Goal: Information Seeking & Learning: Learn about a topic

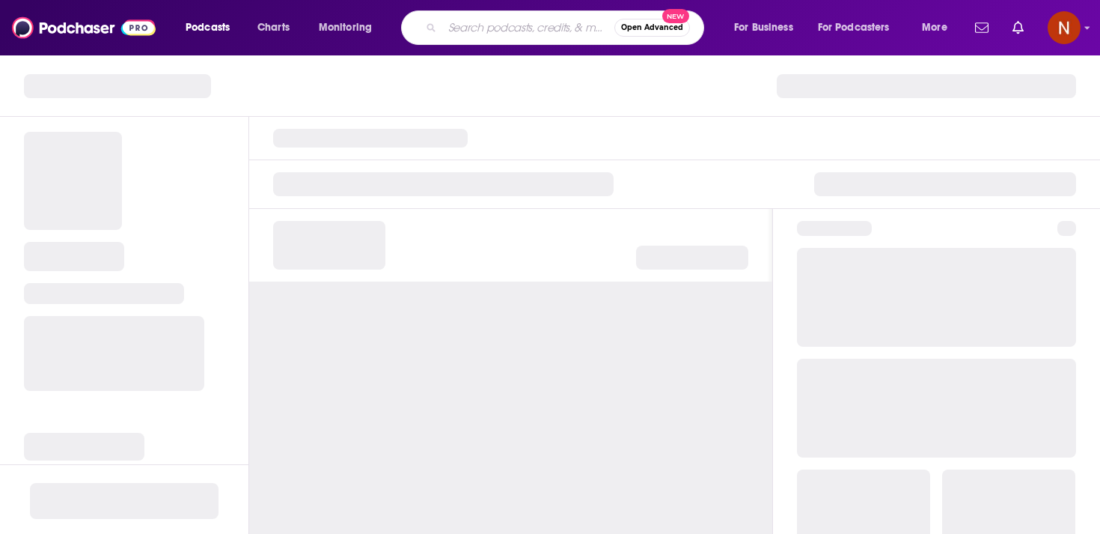
click at [451, 31] on input "Search podcasts, credits, & more..." at bounding box center [528, 28] width 172 height 24
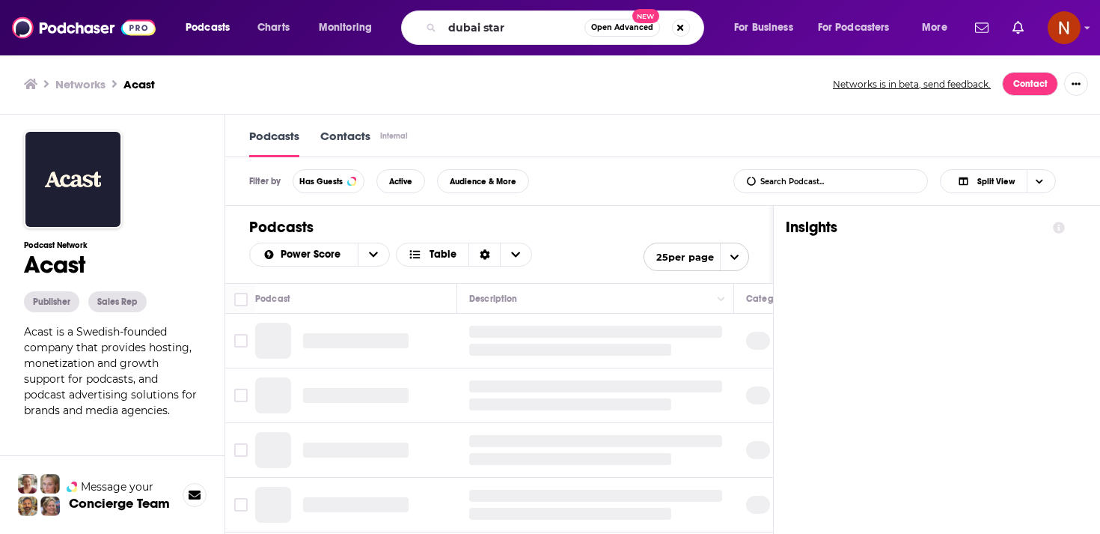
type input "dubai stars"
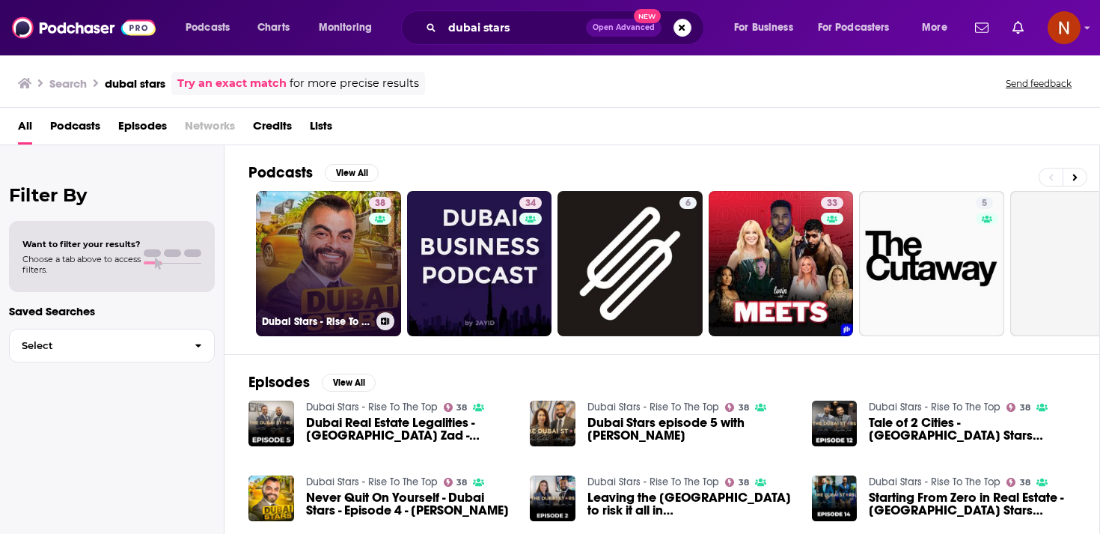
click at [363, 258] on link "38 Dubai Stars - Rise To The Top" at bounding box center [328, 263] width 145 height 145
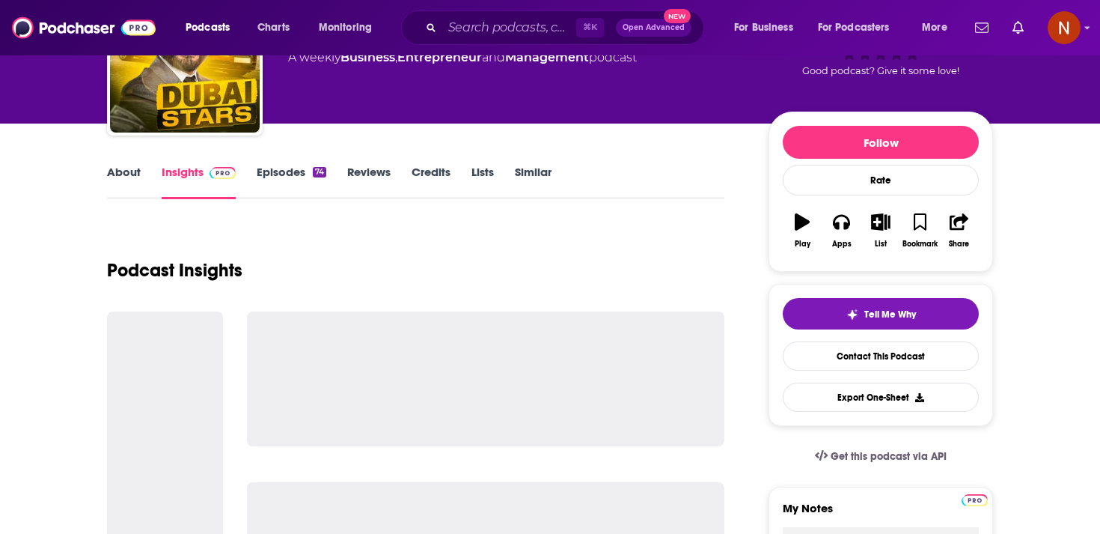
scroll to position [123, 0]
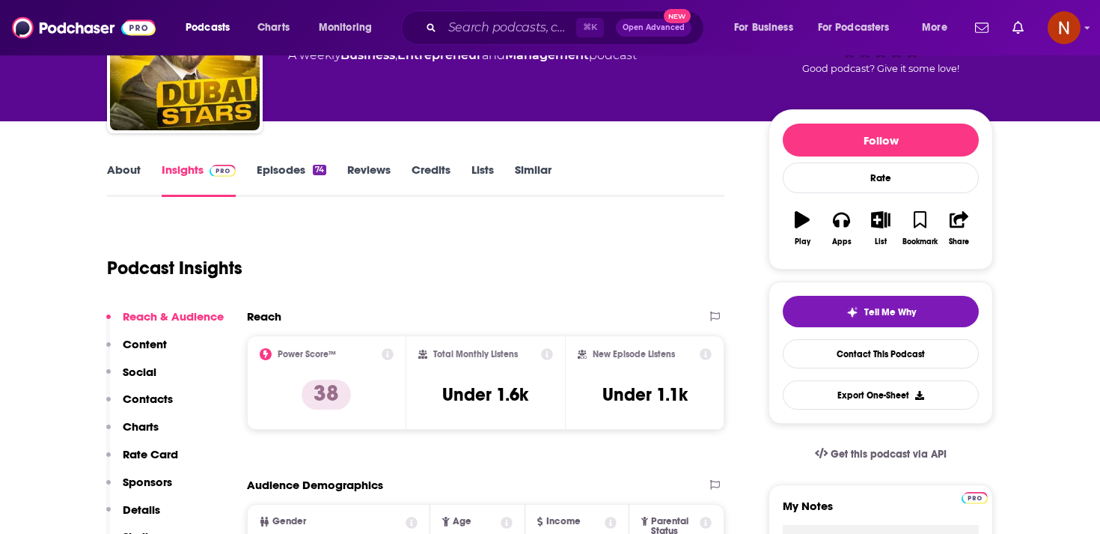
click at [289, 177] on link "Episodes 74" at bounding box center [292, 179] width 70 height 34
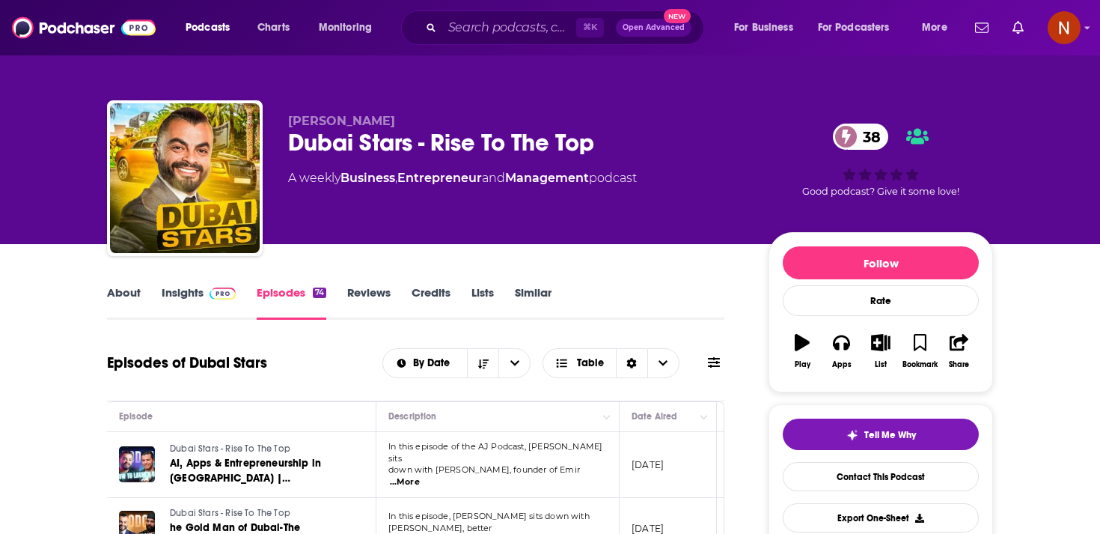
click at [361, 147] on div "Dubai Stars - Rise To The Top 38" at bounding box center [516, 142] width 457 height 29
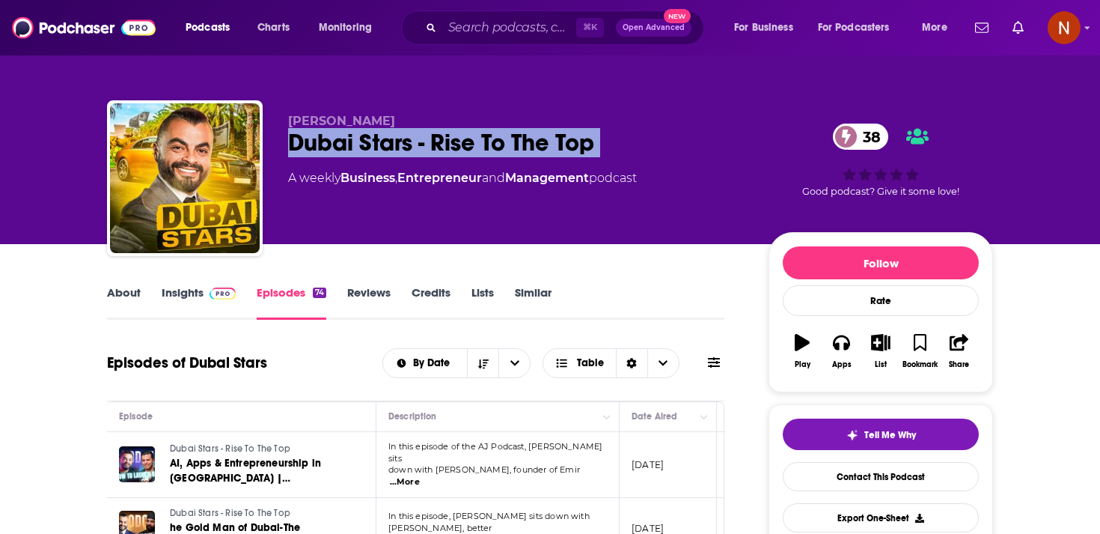
click at [361, 147] on div "Dubai Stars - Rise To The Top 38" at bounding box center [516, 142] width 457 height 29
copy div "Dubai Stars - Rise To The Top 38"
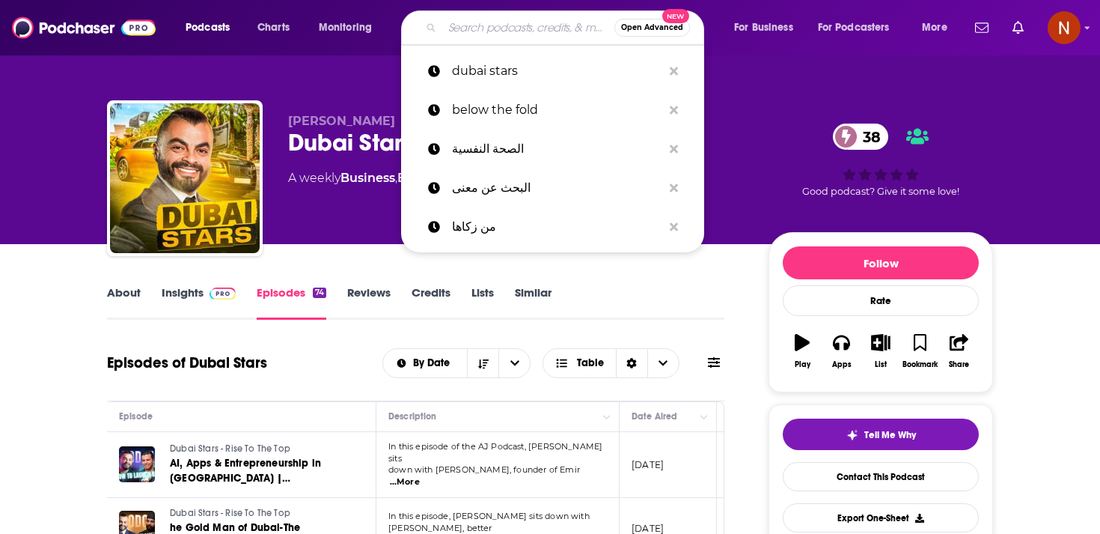
click at [490, 23] on input "Search podcasts, credits, & more..." at bounding box center [528, 28] width 172 height 24
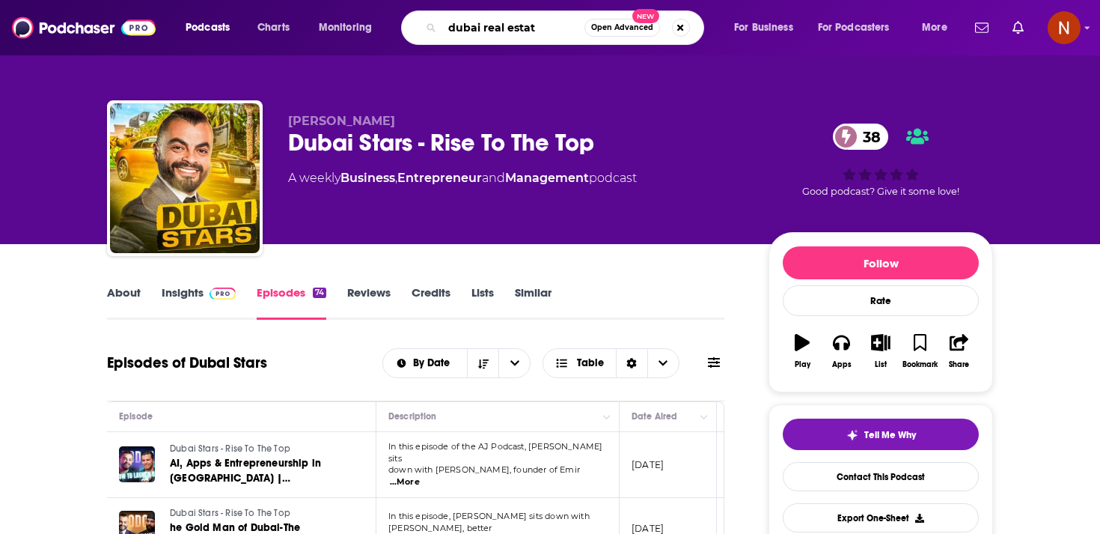
type input "dubai real estate"
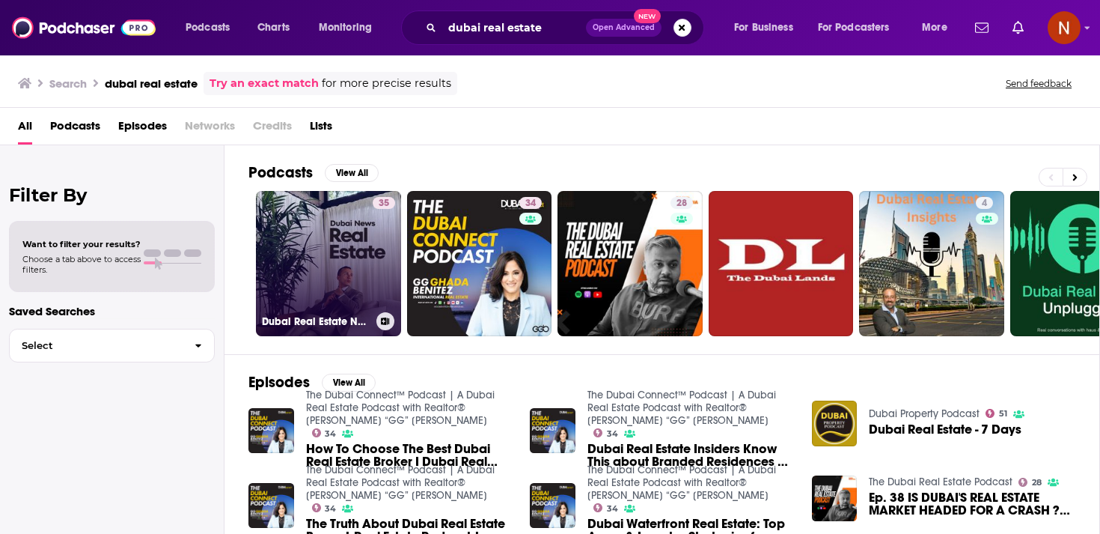
click at [366, 258] on link "35 Dubai Real Estate News For Investors" at bounding box center [328, 263] width 145 height 145
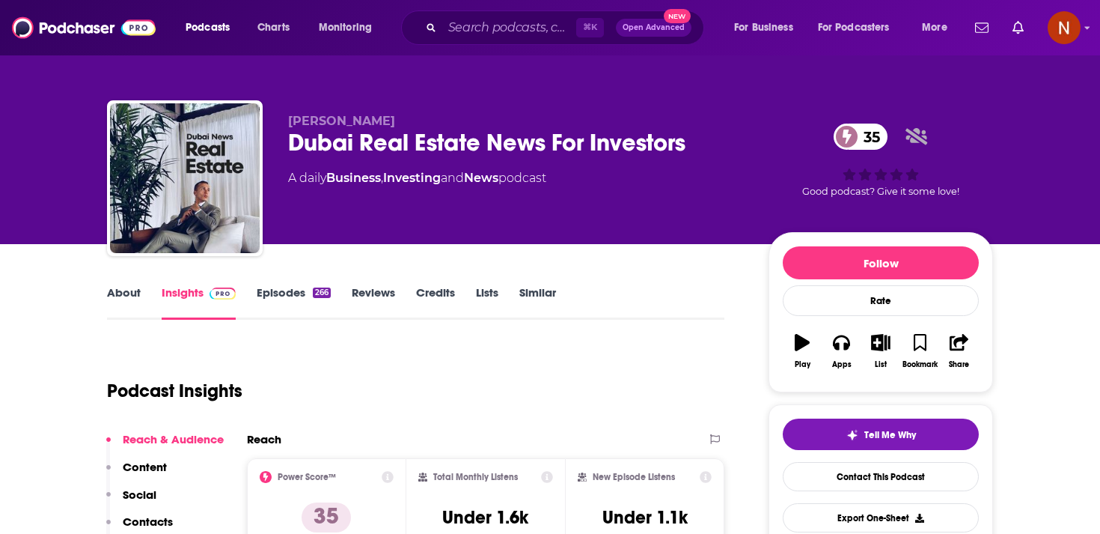
click at [312, 284] on div "About Insights Episodes 266 Reviews Credits Lists Similar" at bounding box center [416, 301] width 618 height 37
click at [308, 294] on link "Episodes 266" at bounding box center [294, 302] width 74 height 34
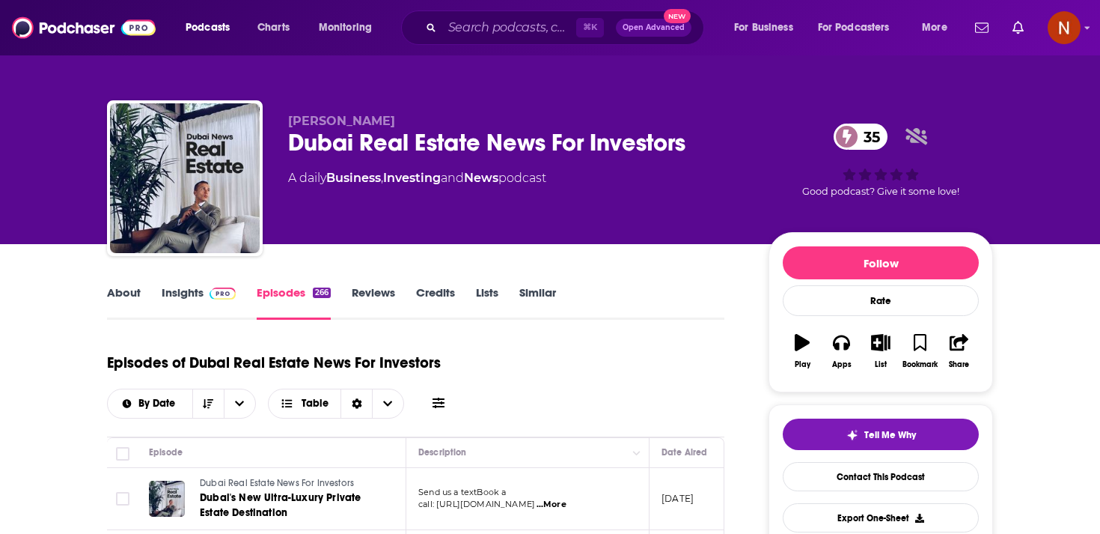
click at [403, 145] on div "Dubai Real Estate News For Investors 35" at bounding box center [516, 142] width 457 height 29
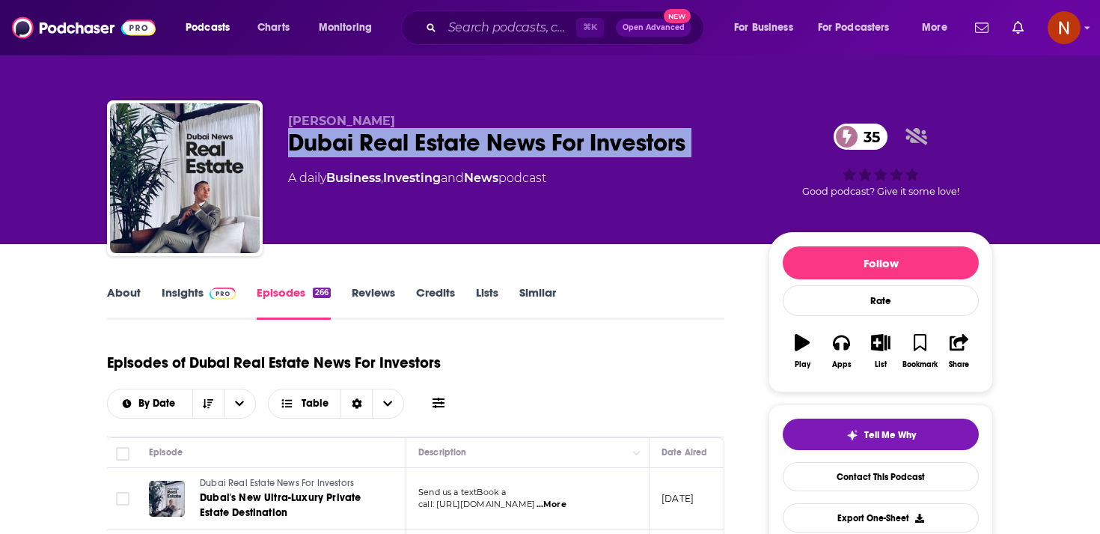
click at [403, 145] on div "Dubai Real Estate News For Investors 35" at bounding box center [516, 142] width 457 height 29
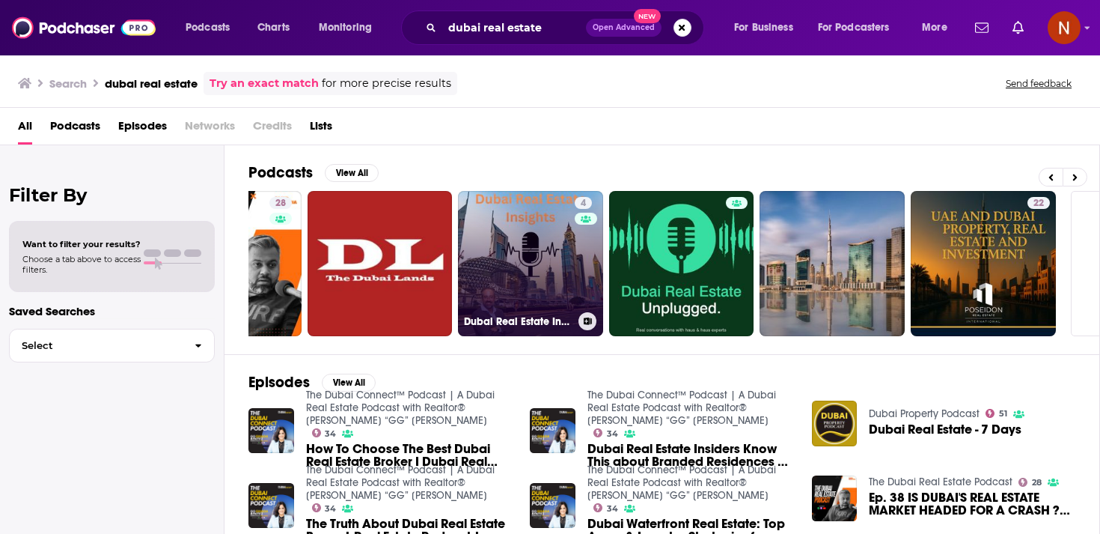
scroll to position [0, 523]
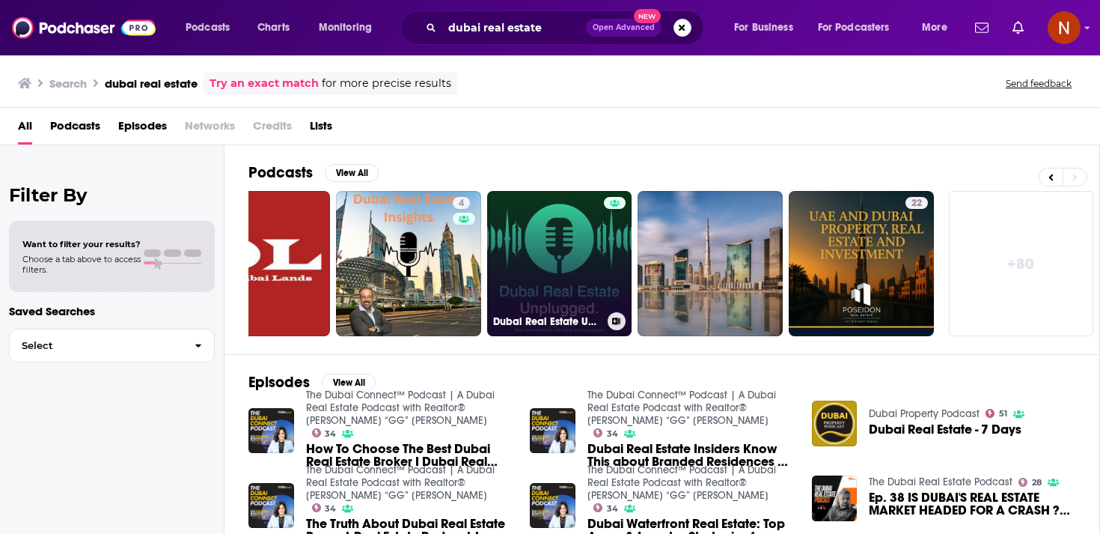
click at [589, 269] on link "Dubai Real Estate Unplugged" at bounding box center [559, 263] width 145 height 145
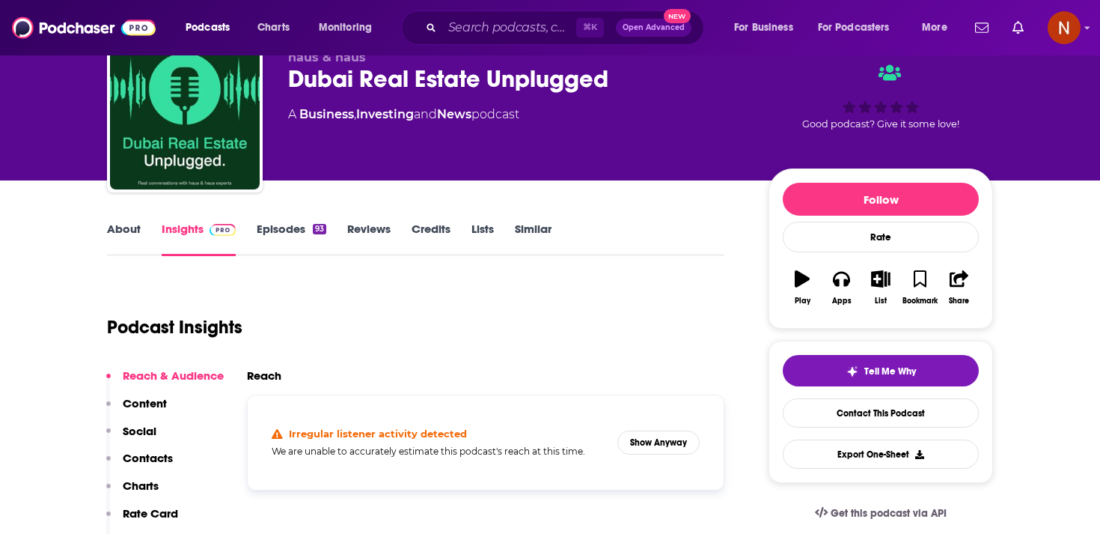
scroll to position [64, 0]
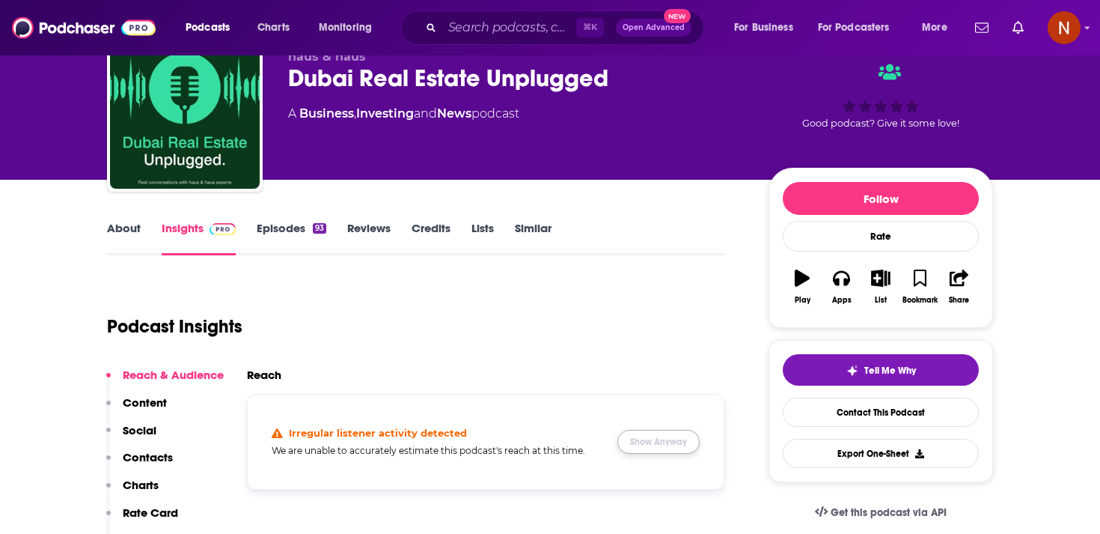
click at [636, 445] on button "Show Anyway" at bounding box center [659, 442] width 82 height 24
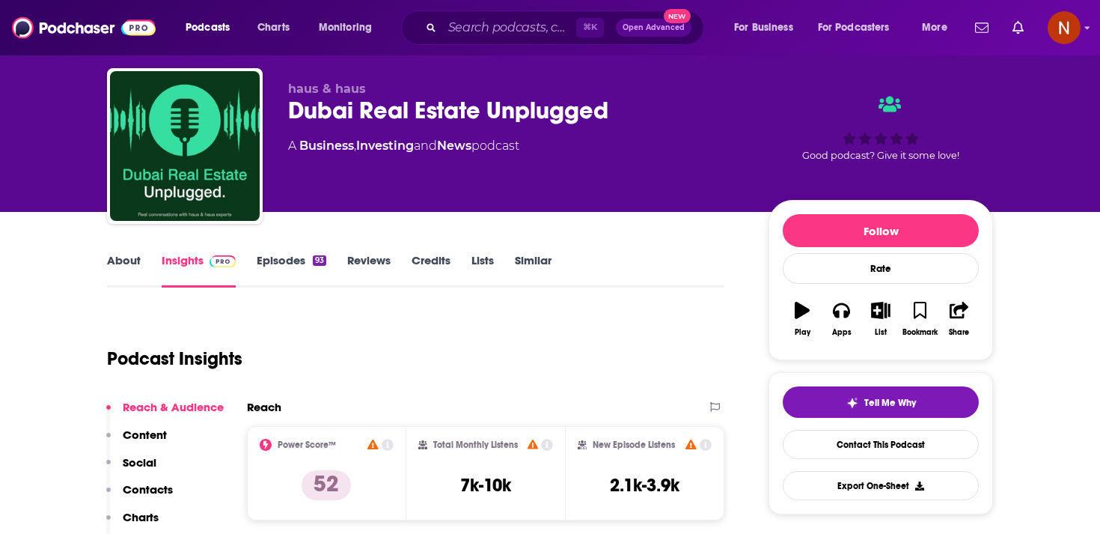
scroll to position [23, 0]
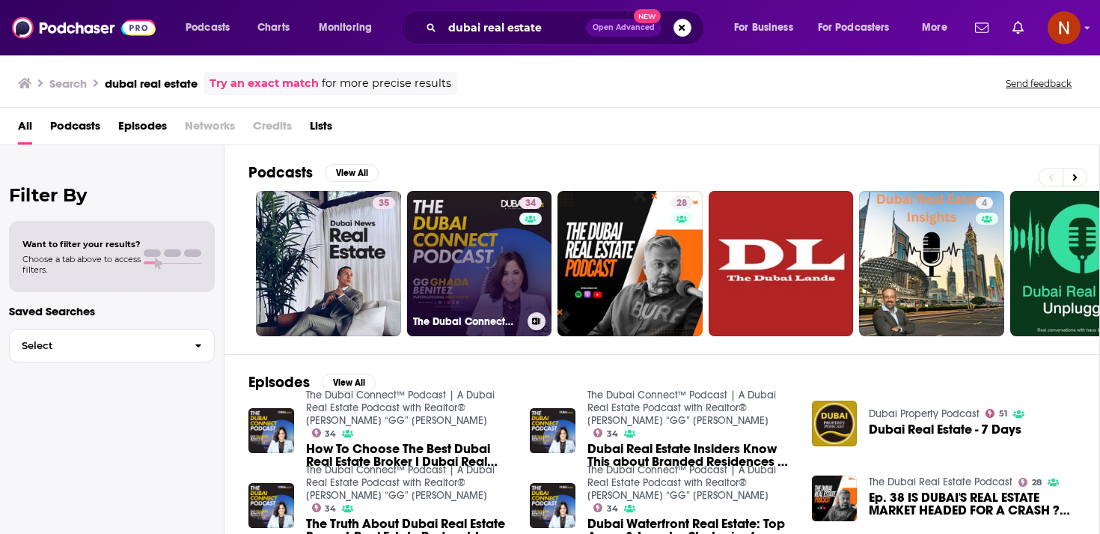
click at [481, 285] on link "34 The Dubai Connect™ Podcast | A Dubai Real Estate Podcast with Realtor® [PERS…" at bounding box center [479, 263] width 145 height 145
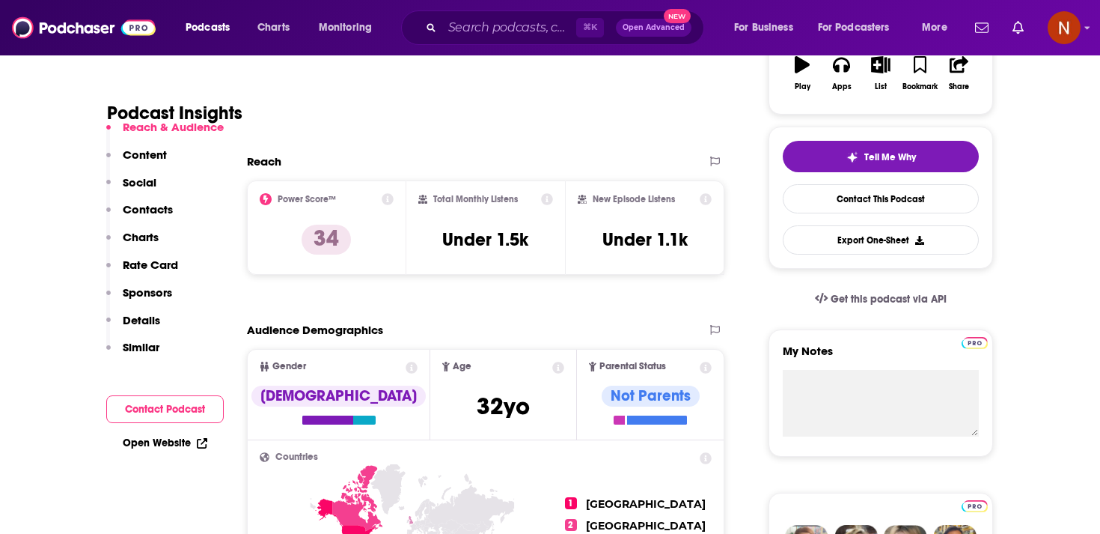
scroll to position [210, 0]
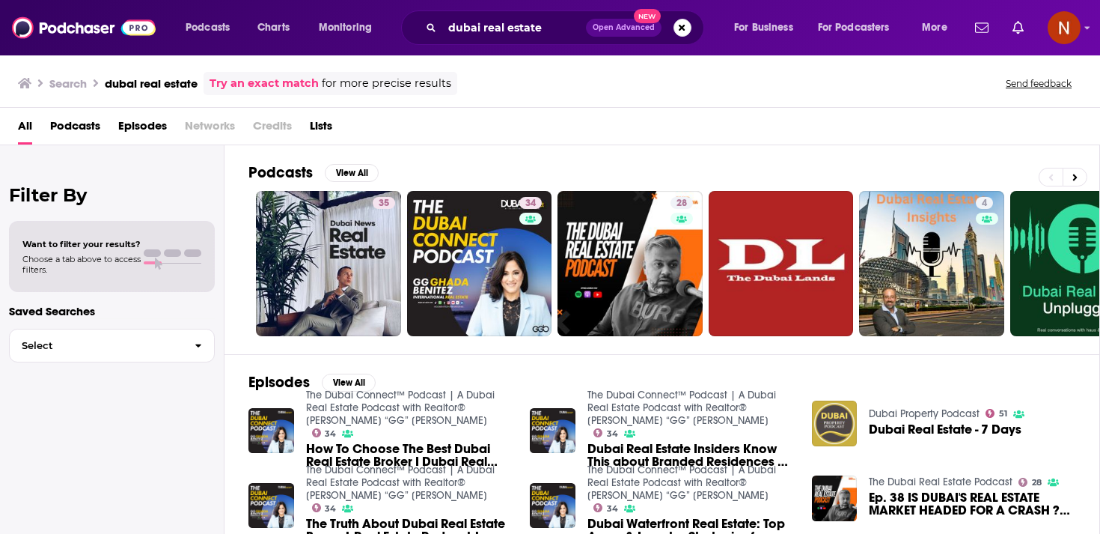
click at [849, 427] on img "Dubai Real Estate - 7 Days" at bounding box center [835, 423] width 46 height 46
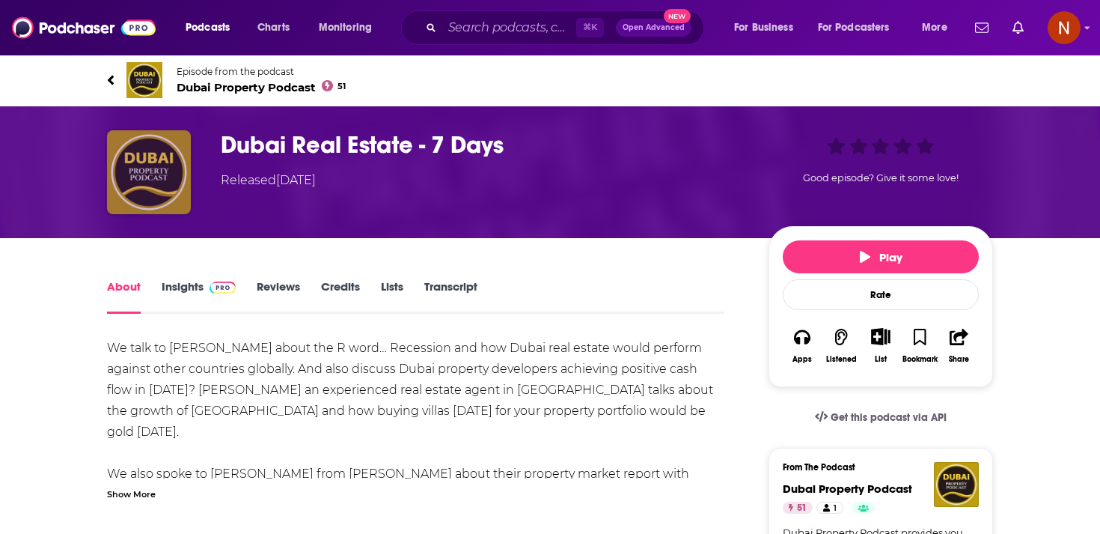
click at [153, 167] on img "Dubai Real Estate - 7 Days" at bounding box center [149, 172] width 84 height 84
click at [255, 91] on span "Dubai Property Podcast 51" at bounding box center [261, 87] width 169 height 14
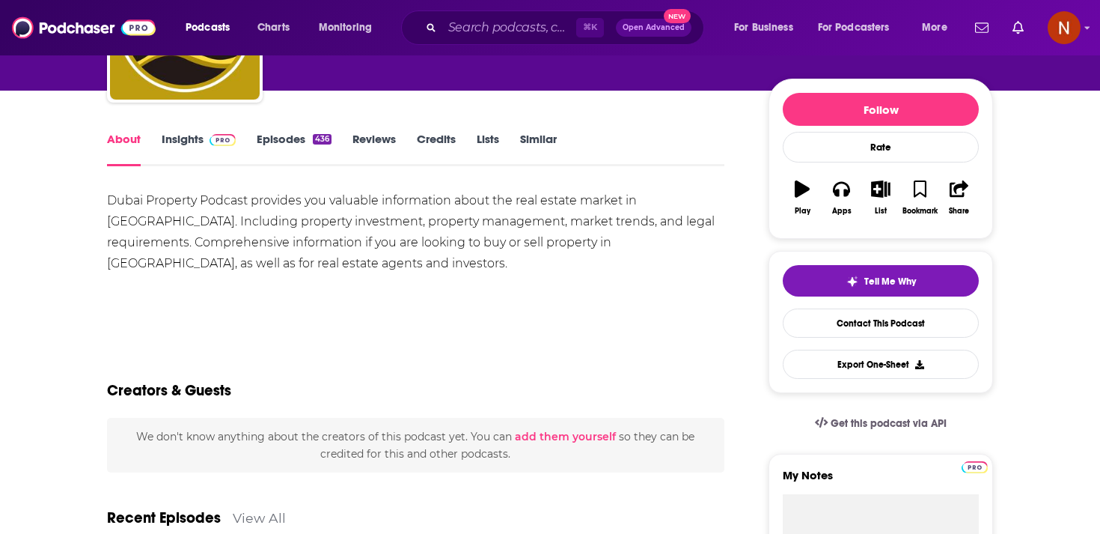
scroll to position [103, 0]
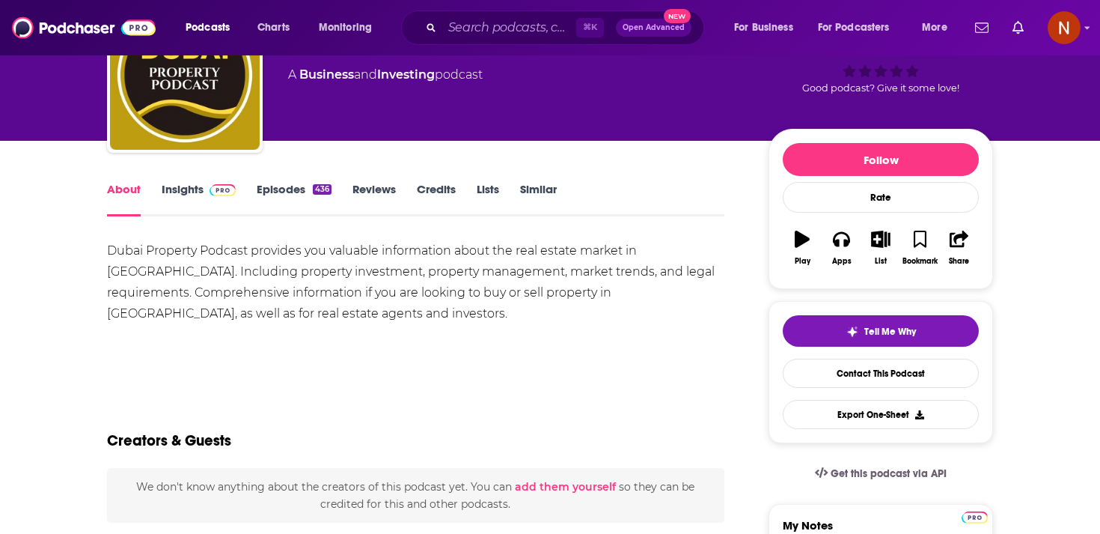
click at [293, 193] on link "Episodes 436" at bounding box center [294, 199] width 75 height 34
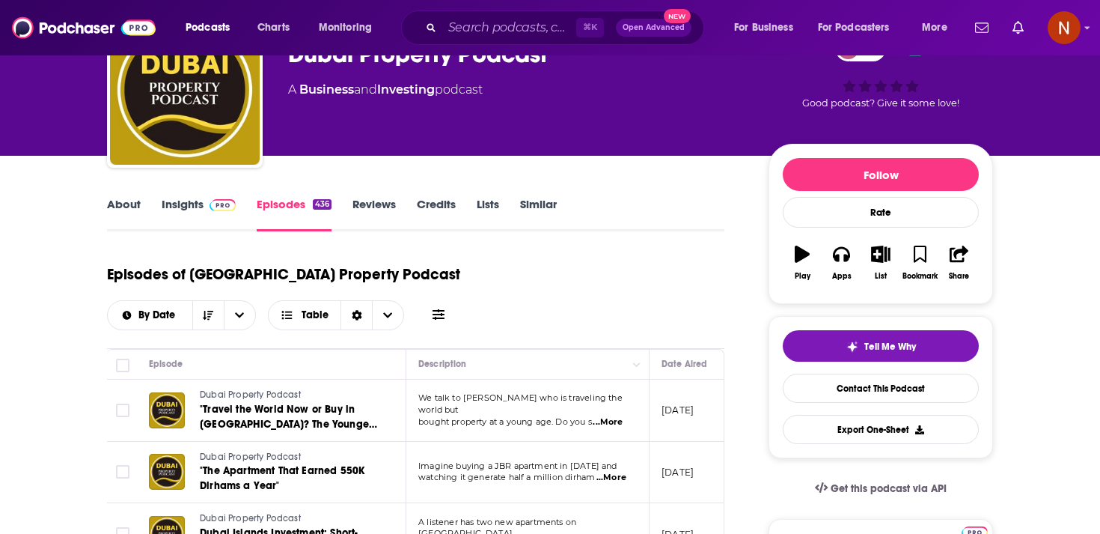
click at [195, 213] on link "Insights" at bounding box center [199, 214] width 74 height 34
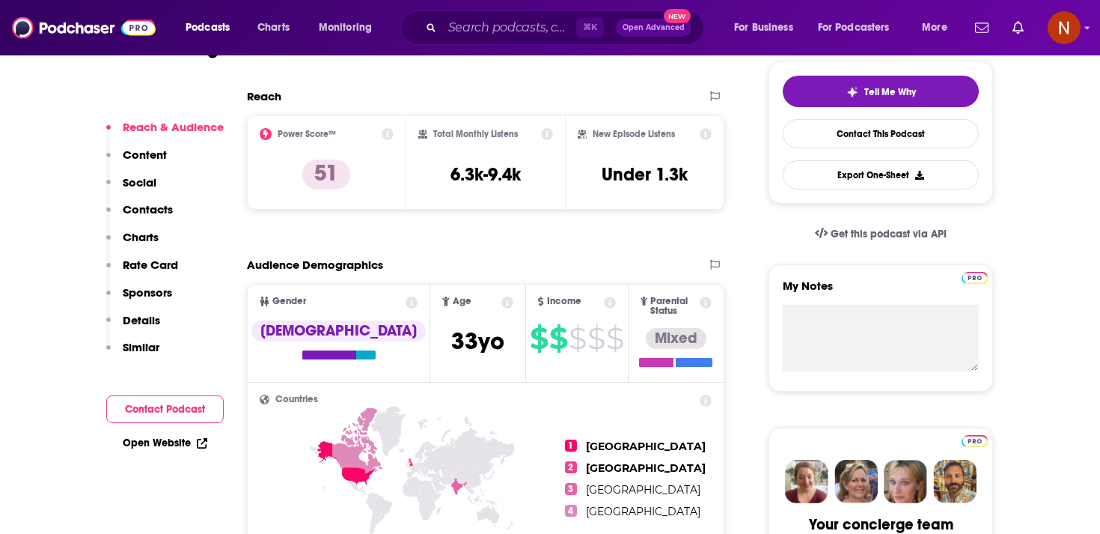
scroll to position [407, 0]
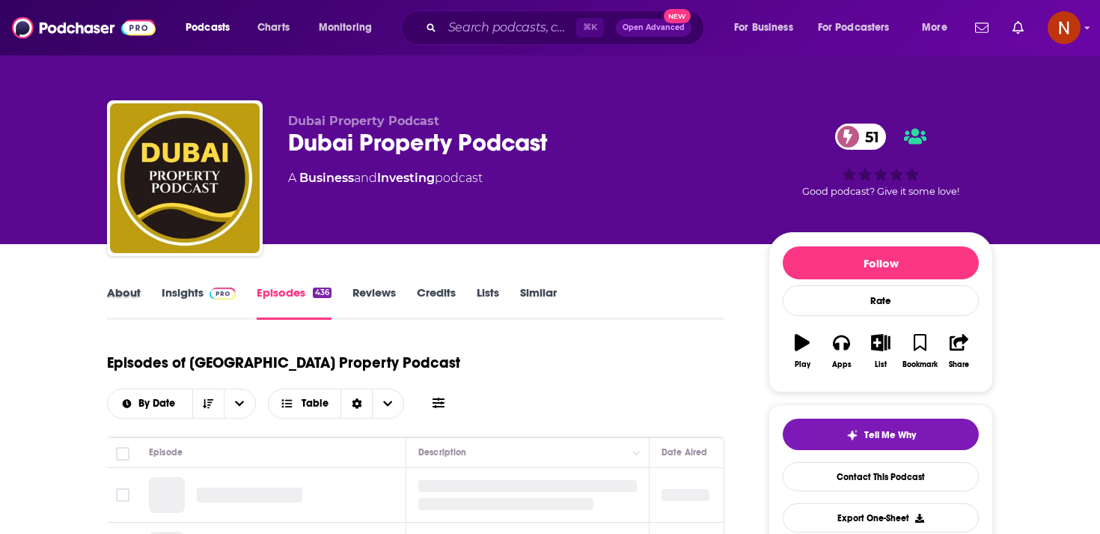
click at [141, 302] on div "About" at bounding box center [134, 302] width 55 height 34
click at [118, 296] on link "About" at bounding box center [124, 302] width 34 height 34
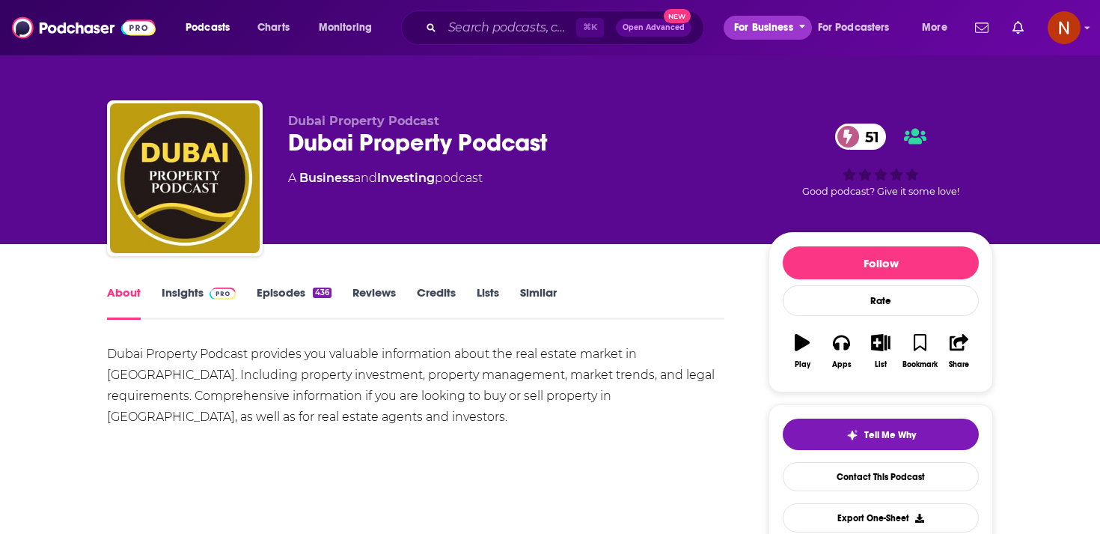
click at [743, 35] on span "For Business" at bounding box center [763, 27] width 59 height 21
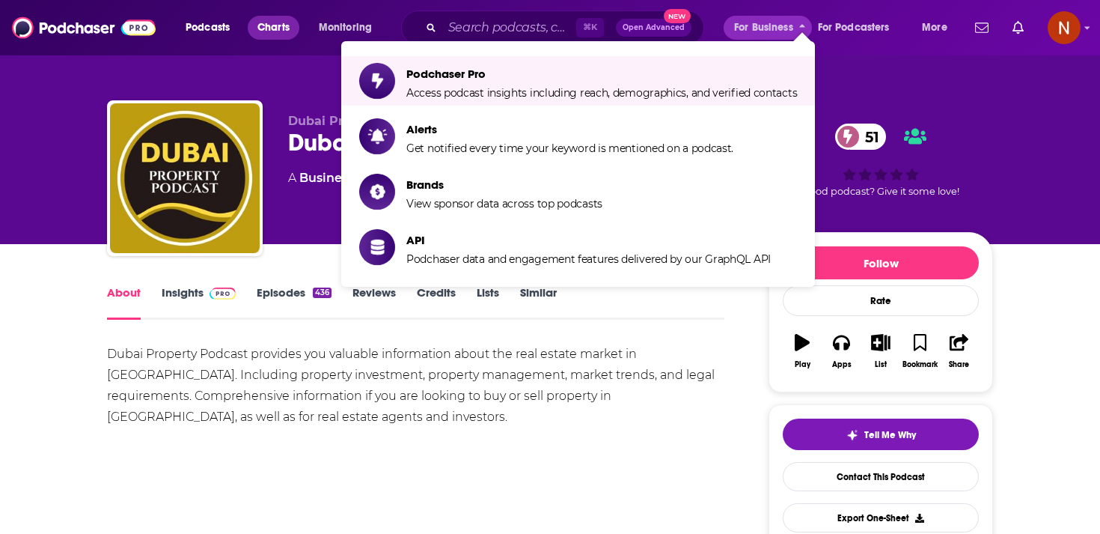
click at [281, 30] on span "Charts" at bounding box center [274, 27] width 32 height 21
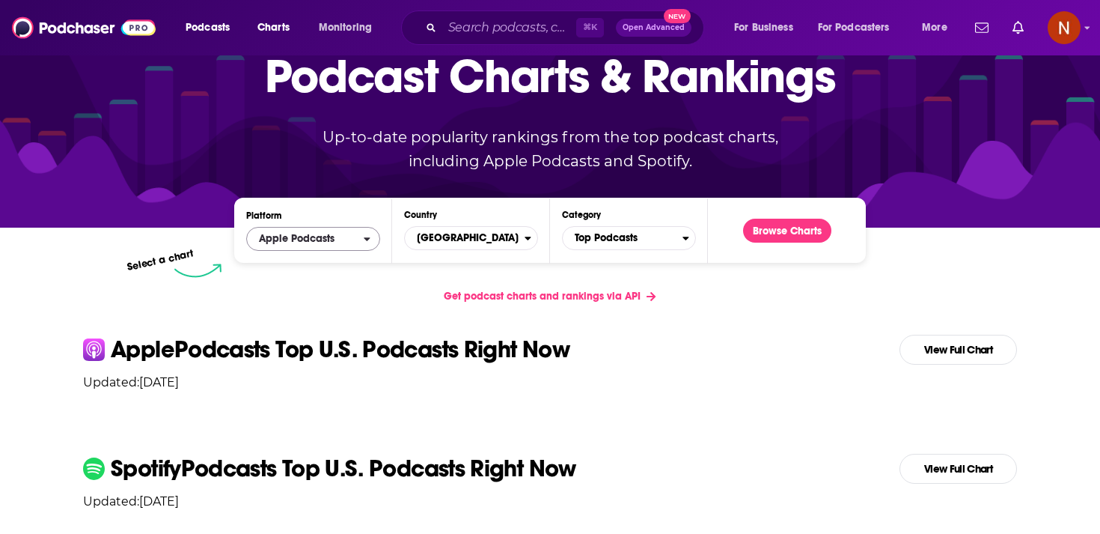
scroll to position [85, 0]
